Goal: Navigation & Orientation: Go to known website

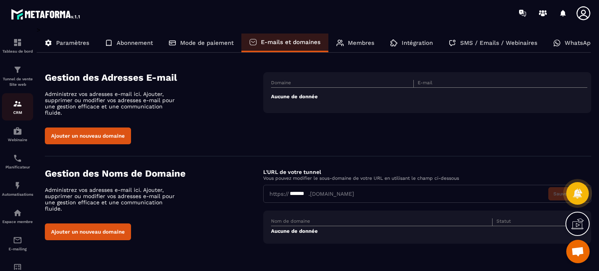
click at [16, 115] on p "CRM" at bounding box center [17, 112] width 31 height 4
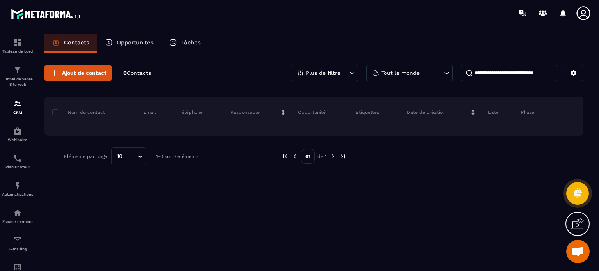
click at [584, 12] on icon at bounding box center [584, 13] width 16 height 16
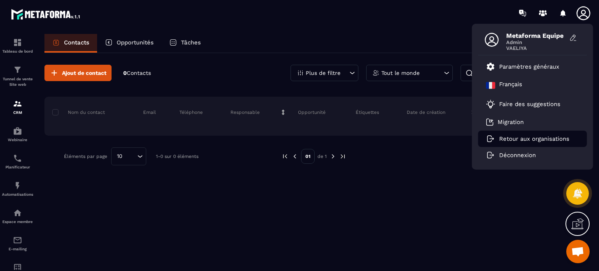
click at [515, 137] on p "Retour aux organisations" at bounding box center [534, 138] width 70 height 7
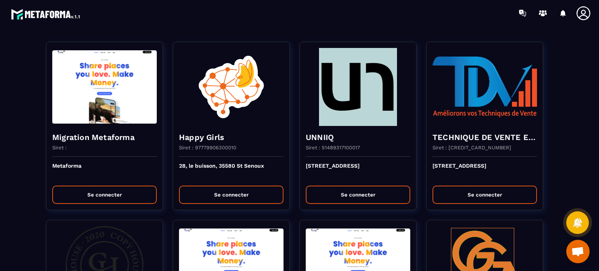
click at [372, 15] on div at bounding box center [345, 13] width 507 height 26
click at [219, 23] on div at bounding box center [345, 13] width 507 height 26
click at [187, 30] on section "Migration Metaforma Siret : Metaforma Se connecter Happy Girls Siret : 97779906…" at bounding box center [299, 148] width 599 height 245
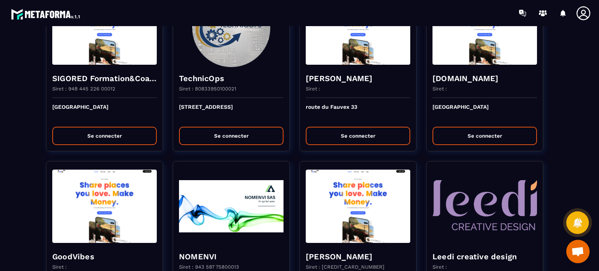
scroll to position [1654, 0]
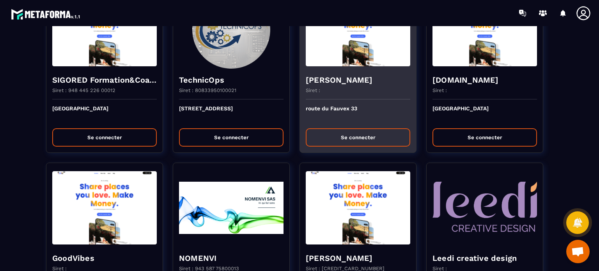
click at [351, 129] on button "Se connecter" at bounding box center [358, 137] width 105 height 18
